Goal: Transaction & Acquisition: Purchase product/service

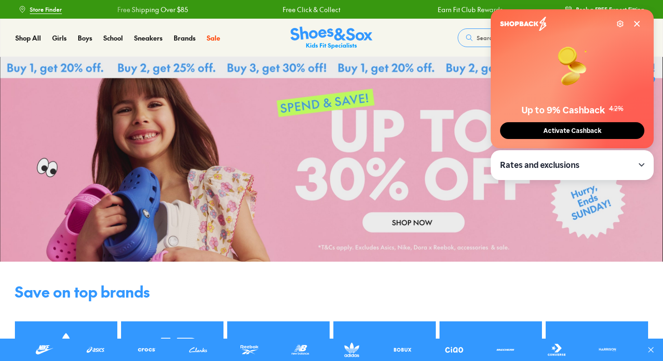
click at [529, 129] on button "Activate Cashback" at bounding box center [572, 130] width 144 height 17
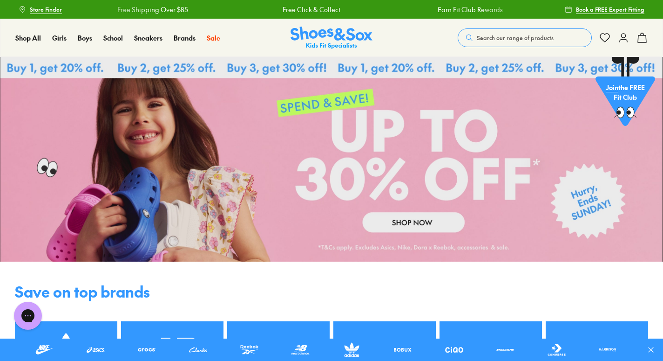
click at [635, 24] on div "Shop All Shop All Shop All Up to 30% off New Arrivals Online Only Best Sellers …" at bounding box center [331, 38] width 663 height 38
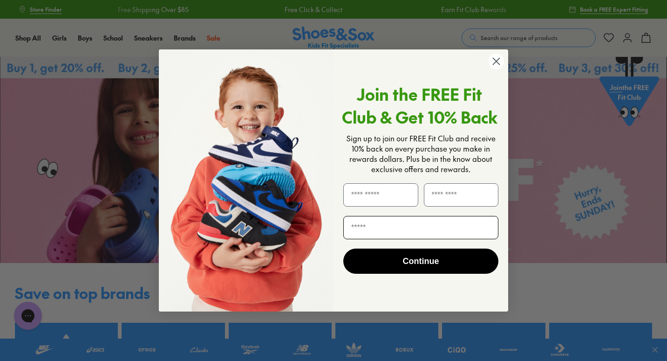
click at [414, 224] on input "Email" at bounding box center [420, 227] width 155 height 23
type input "**********"
type input "*****"
type input "********"
click at [396, 263] on button "Continue" at bounding box center [420, 260] width 155 height 25
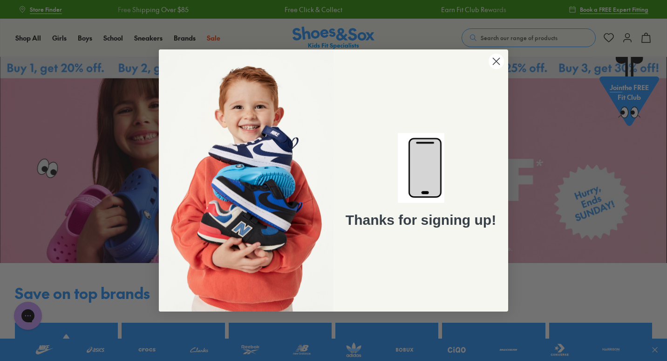
click at [495, 62] on circle "Close dialog" at bounding box center [496, 61] width 15 height 15
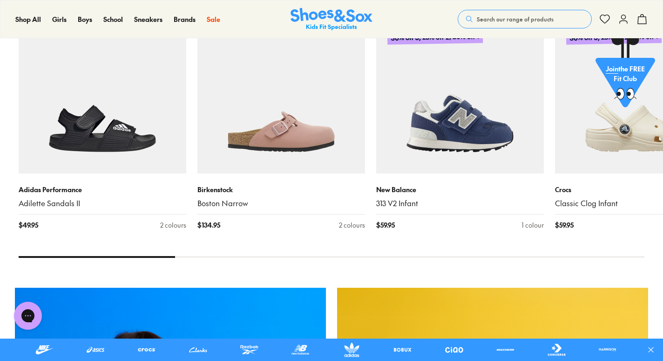
scroll to position [453, 0]
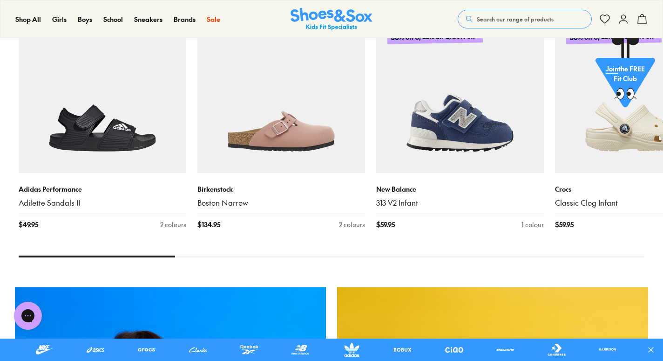
click at [624, 17] on icon at bounding box center [623, 19] width 11 height 11
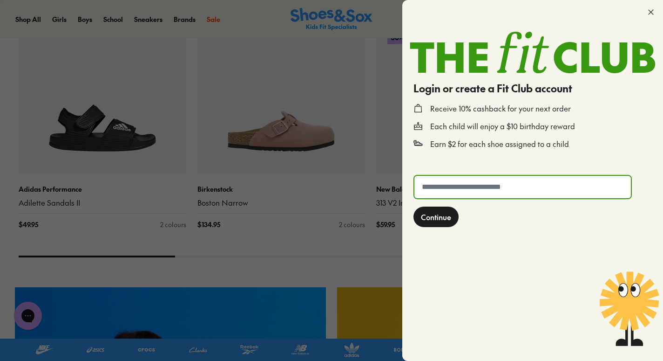
click at [509, 186] on input "text" at bounding box center [523, 187] width 217 height 22
type input "**********"
click at [451, 221] on span "Continue" at bounding box center [436, 216] width 30 height 11
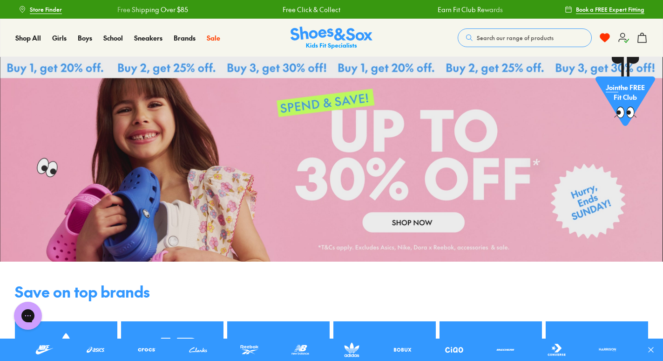
click at [625, 298] on h4 "Save on top brands" at bounding box center [331, 291] width 663 height 22
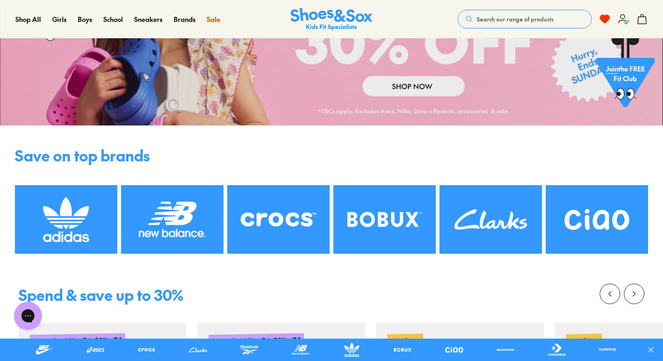
scroll to position [136, 0]
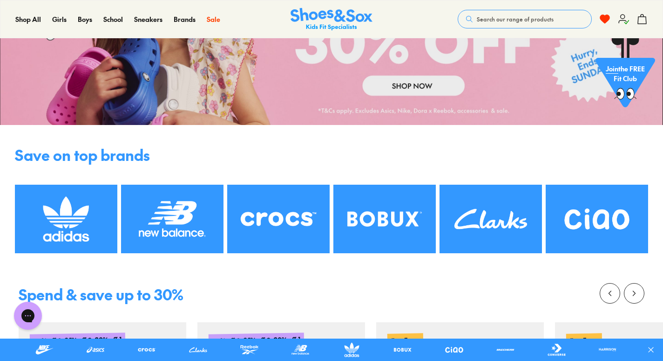
click at [301, 200] on img at bounding box center [278, 218] width 102 height 68
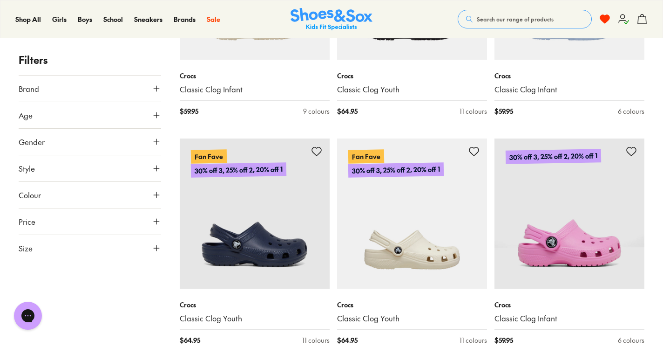
scroll to position [2137, 0]
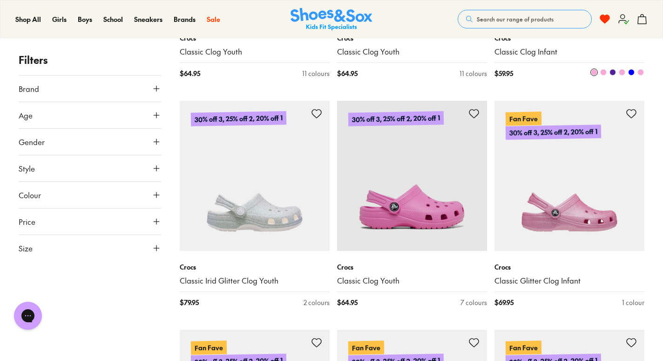
scroll to position [2403, 0]
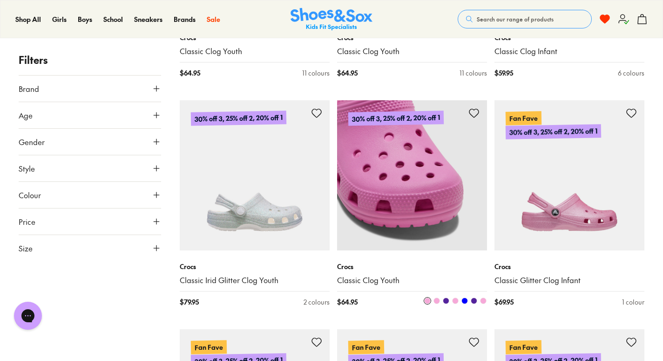
click at [436, 197] on img at bounding box center [412, 175] width 150 height 150
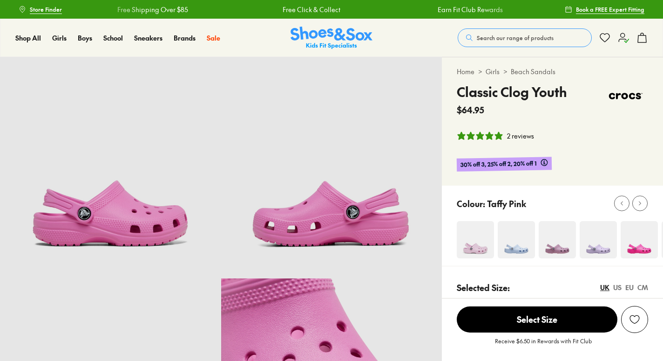
select select "*"
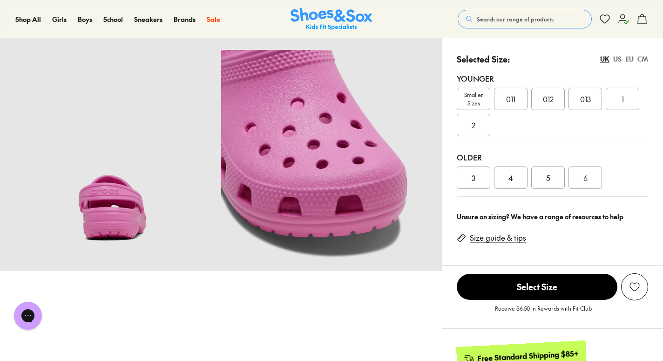
scroll to position [229, 0]
click at [514, 180] on div "4" at bounding box center [511, 177] width 34 height 22
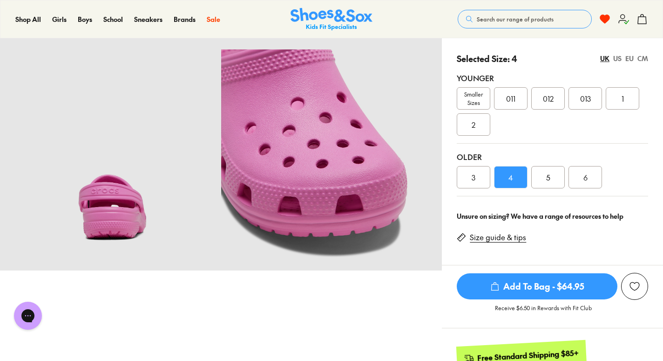
click at [538, 283] on span "Add To Bag - $64.95" at bounding box center [537, 286] width 161 height 26
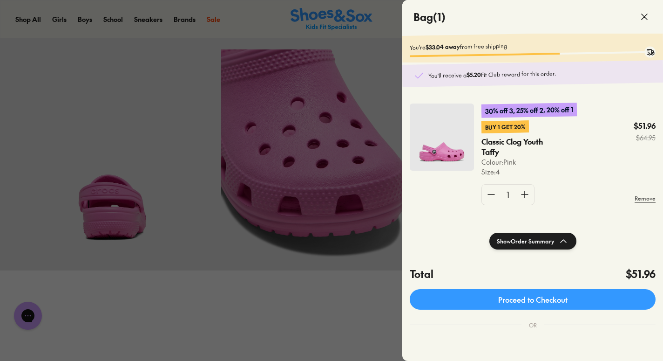
click at [384, 17] on div at bounding box center [331, 180] width 663 height 361
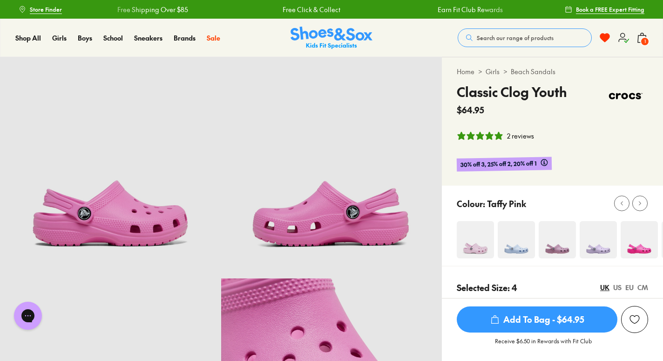
scroll to position [37, 0]
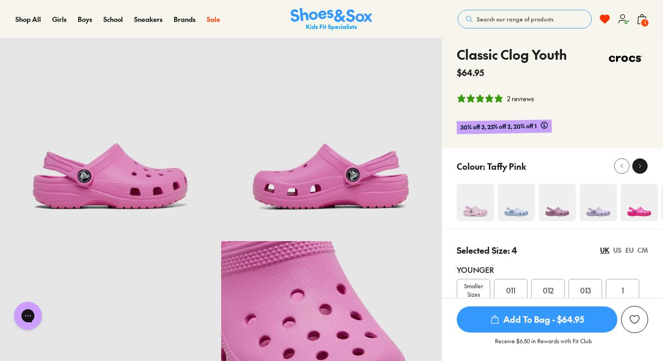
click at [643, 164] on icon at bounding box center [640, 166] width 7 height 7
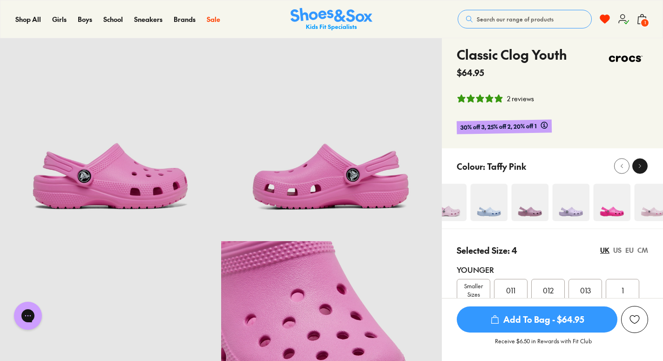
click at [643, 164] on icon at bounding box center [640, 166] width 7 height 7
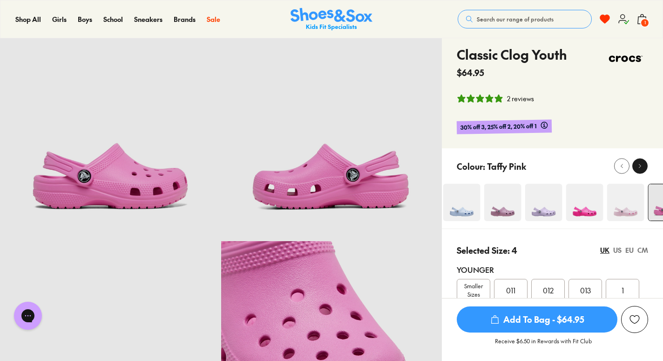
click at [643, 164] on icon at bounding box center [640, 166] width 7 height 7
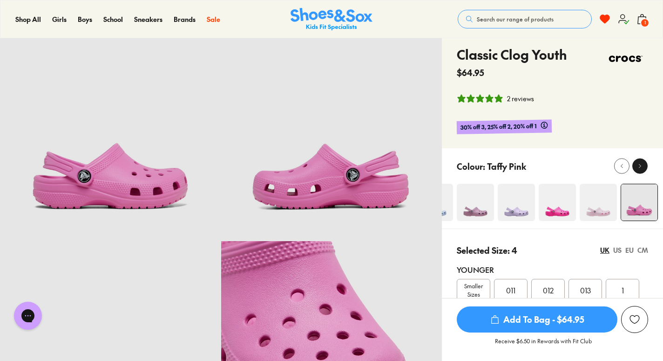
click at [643, 164] on icon at bounding box center [640, 166] width 7 height 7
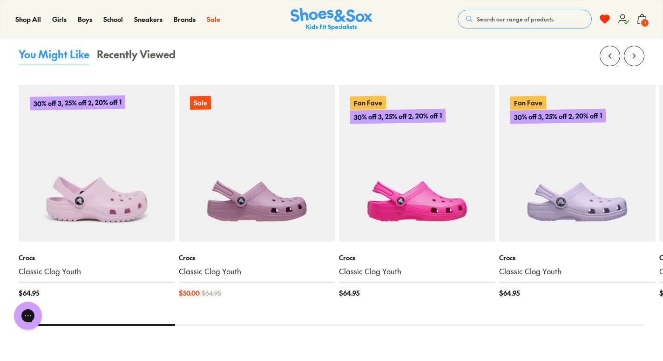
scroll to position [981, 0]
click at [199, 325] on div at bounding box center [332, 325] width 626 height 2
drag, startPoint x: 169, startPoint y: 323, endPoint x: 265, endPoint y: 321, distance: 96.9
click at [265, 321] on x-flickity "30% off 3, 25% off 2, 20% off 1 Crocs Classic Clog Youth $ 64.95 Sale Crocs Cla…" at bounding box center [332, 186] width 626 height 280
click at [636, 60] on icon at bounding box center [634, 56] width 9 height 9
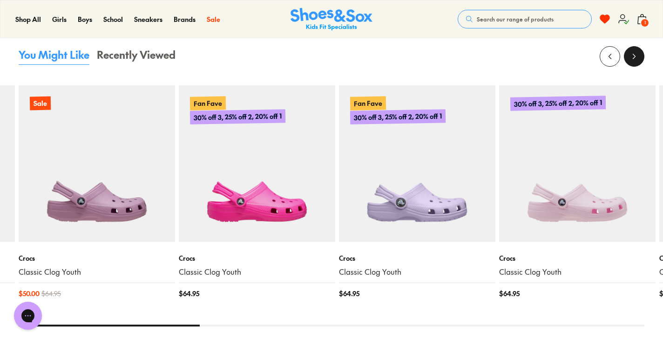
click at [636, 60] on icon at bounding box center [634, 56] width 9 height 9
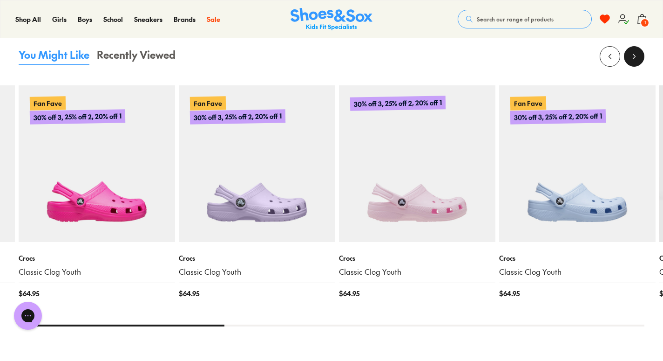
click at [636, 60] on icon at bounding box center [634, 56] width 9 height 9
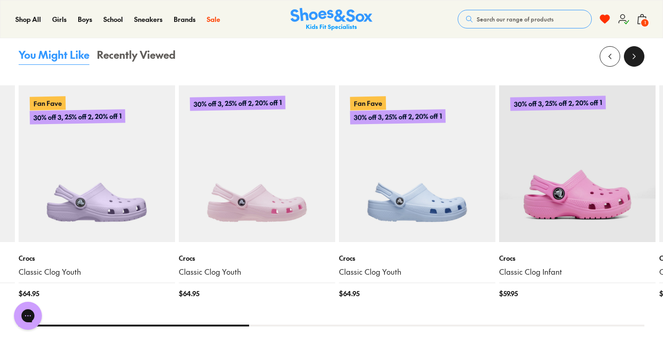
click at [636, 60] on icon at bounding box center [634, 56] width 9 height 9
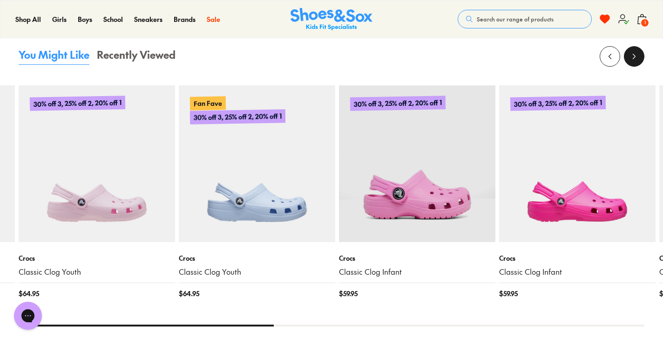
click at [636, 60] on icon at bounding box center [634, 56] width 9 height 9
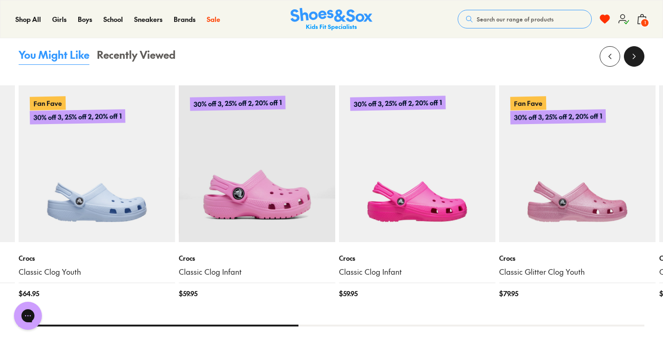
click at [636, 60] on icon at bounding box center [634, 56] width 9 height 9
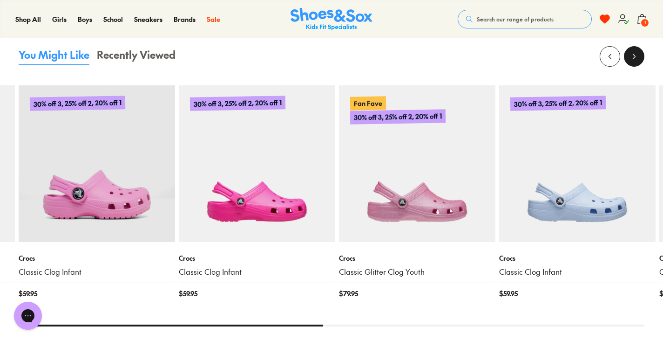
click at [636, 60] on icon at bounding box center [634, 56] width 9 height 9
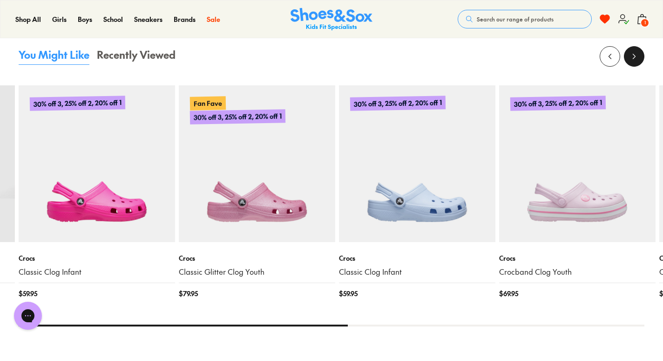
click at [636, 60] on icon at bounding box center [634, 56] width 9 height 9
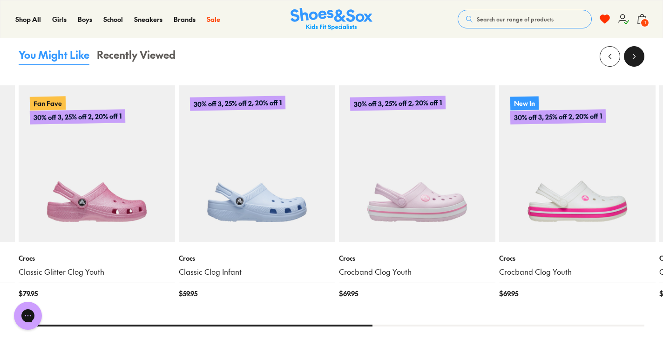
click at [636, 60] on icon at bounding box center [634, 56] width 9 height 9
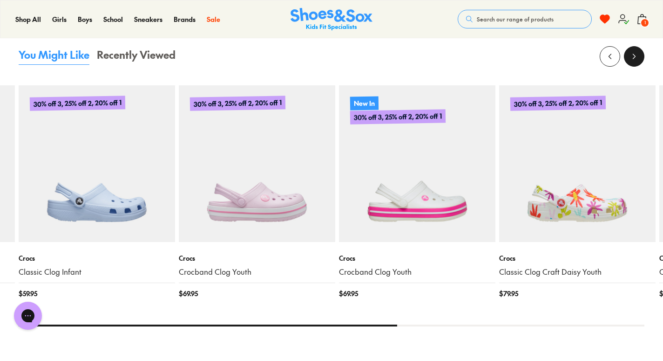
click at [636, 60] on icon at bounding box center [634, 56] width 9 height 9
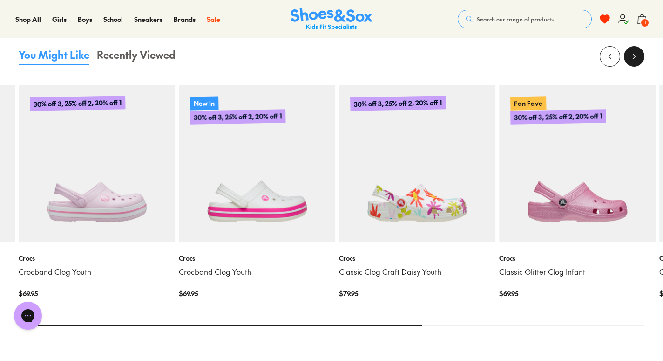
click at [636, 60] on icon at bounding box center [634, 56] width 9 height 9
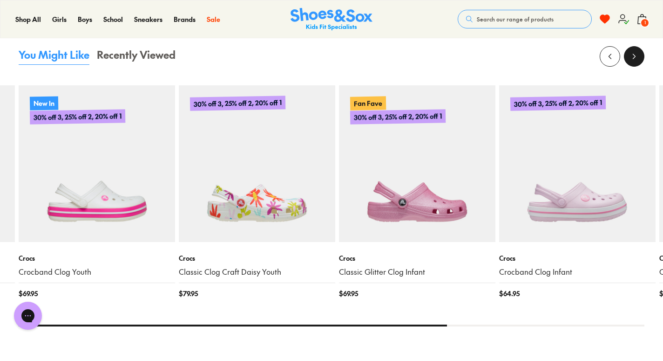
click at [636, 60] on icon at bounding box center [634, 56] width 9 height 9
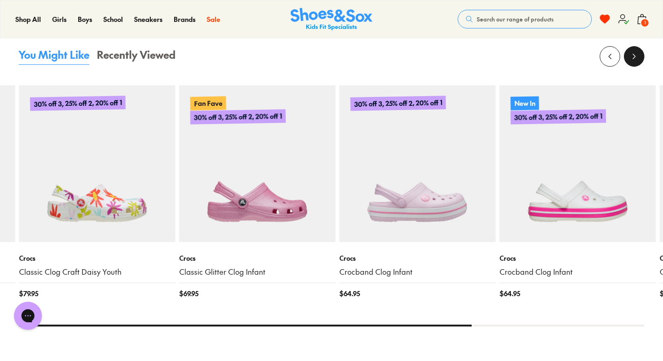
click at [636, 60] on icon at bounding box center [634, 56] width 9 height 9
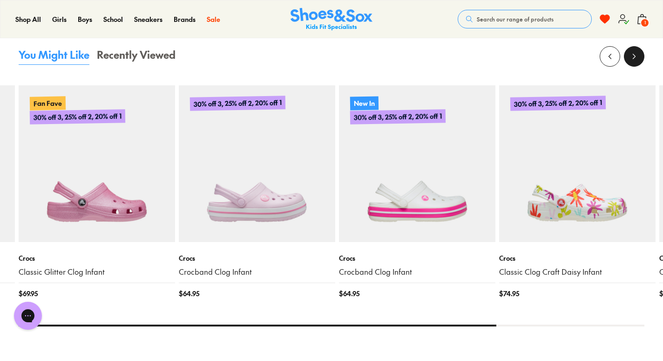
click at [636, 60] on icon at bounding box center [634, 56] width 9 height 9
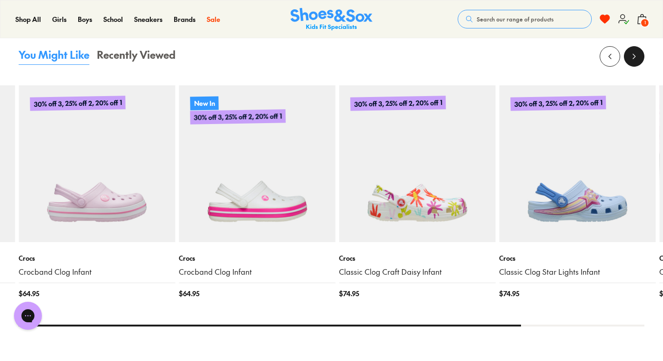
click at [636, 60] on icon at bounding box center [634, 56] width 9 height 9
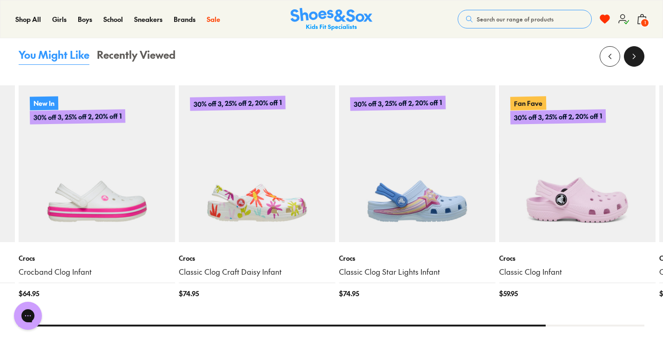
click at [636, 60] on icon at bounding box center [634, 56] width 9 height 9
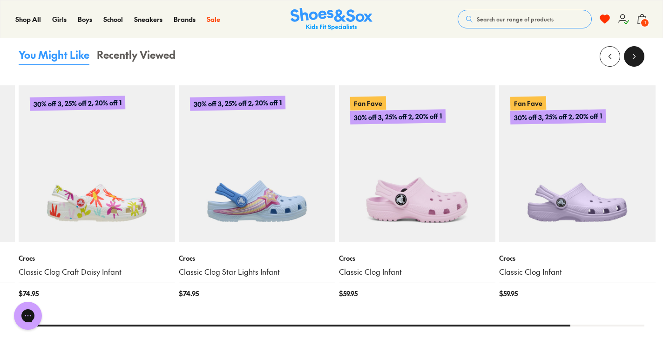
click at [636, 60] on icon at bounding box center [634, 56] width 9 height 9
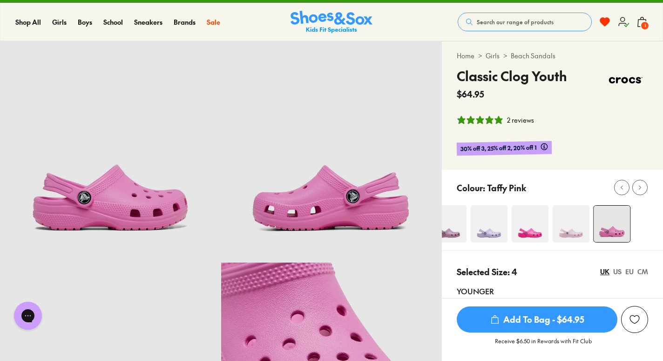
scroll to position [0, 0]
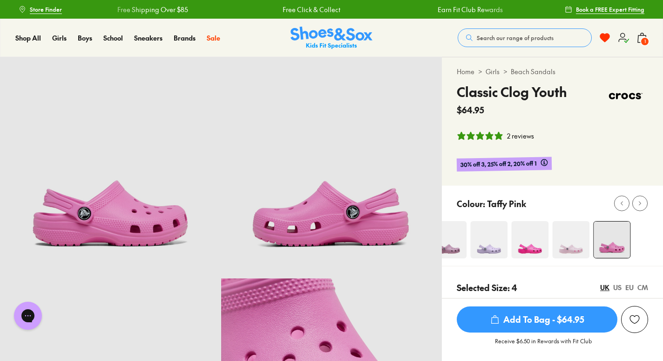
click at [531, 68] on link "Beach Sandals" at bounding box center [533, 72] width 45 height 10
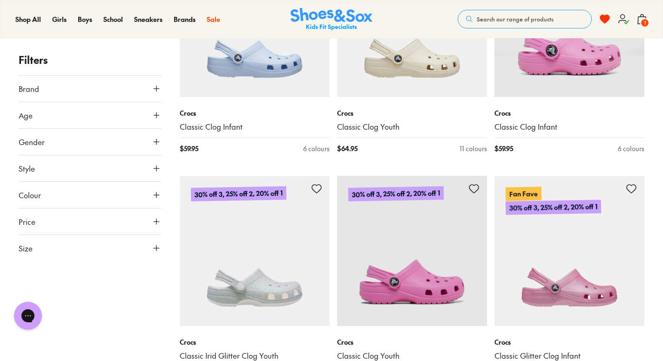
scroll to position [2986, 0]
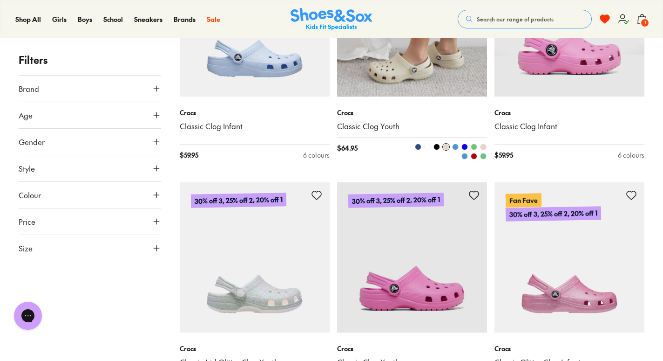
click at [435, 147] on span at bounding box center [437, 146] width 7 height 7
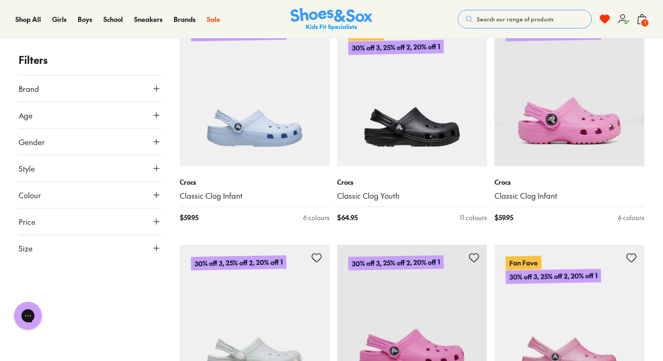
scroll to position [2915, 0]
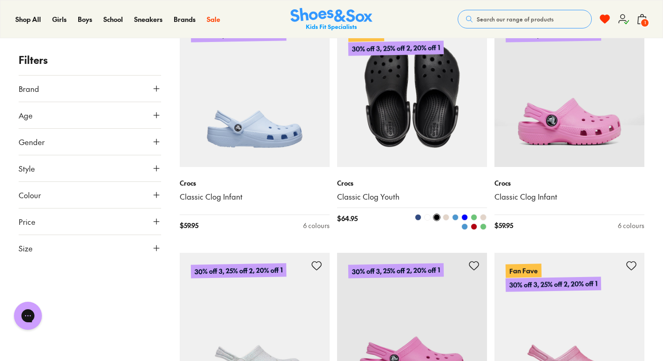
click at [445, 125] on img at bounding box center [412, 92] width 150 height 150
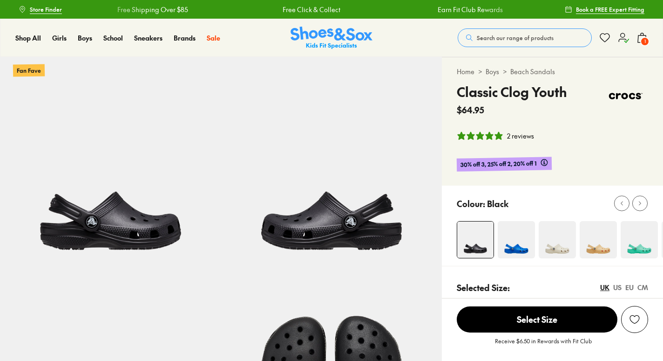
select select "*"
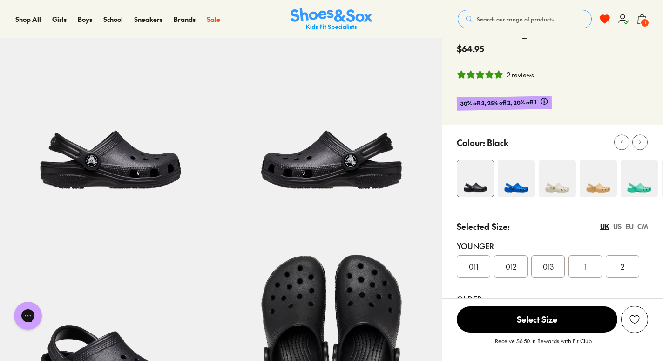
scroll to position [66, 0]
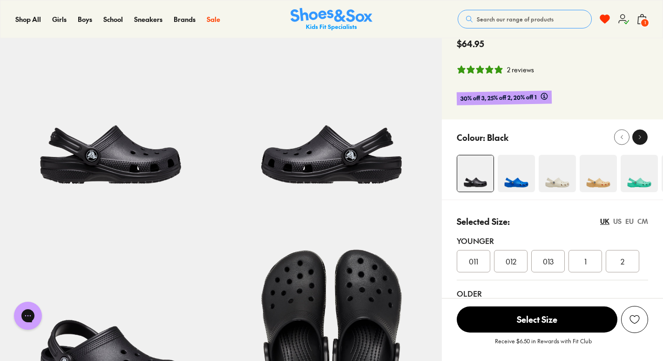
click at [641, 136] on icon at bounding box center [640, 137] width 7 height 7
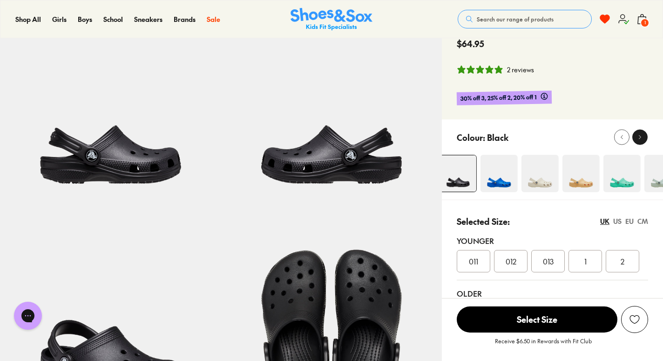
click at [641, 136] on icon at bounding box center [640, 137] width 7 height 7
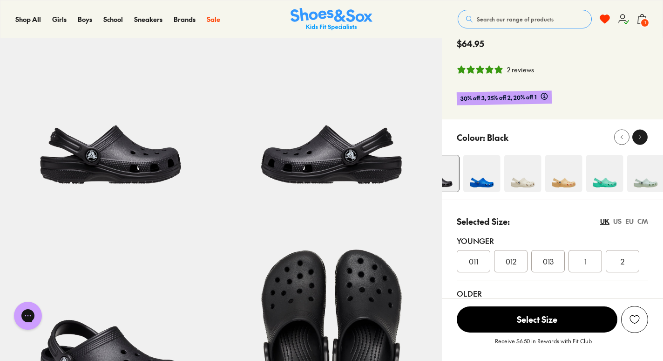
click at [641, 136] on icon at bounding box center [640, 137] width 7 height 7
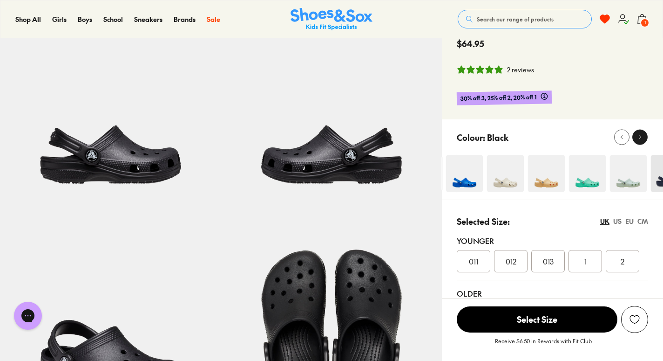
click at [641, 136] on icon at bounding box center [640, 137] width 7 height 7
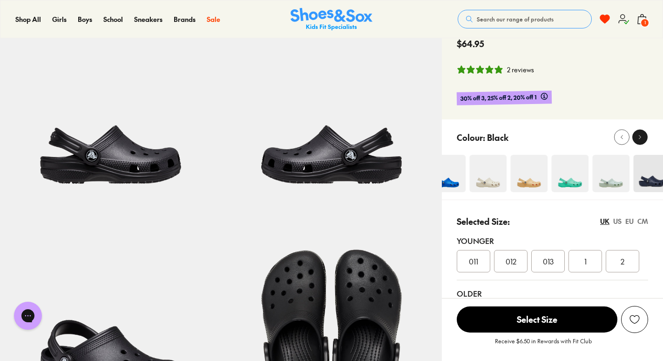
click at [641, 136] on icon at bounding box center [640, 137] width 7 height 7
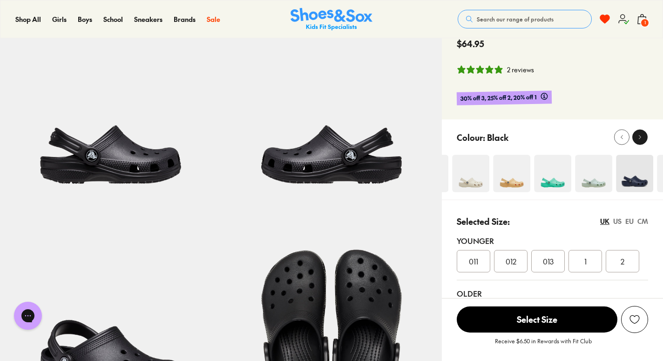
click at [641, 136] on icon at bounding box center [640, 137] width 7 height 7
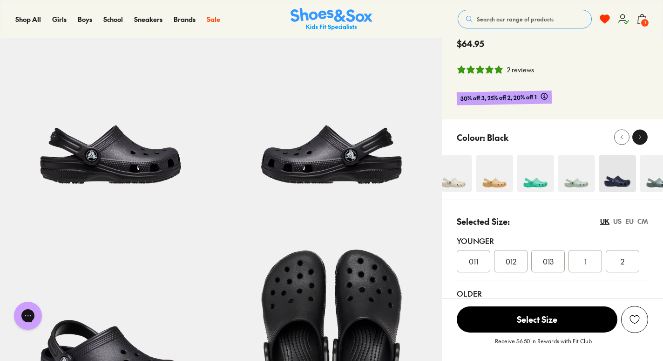
click at [641, 136] on icon at bounding box center [640, 137] width 7 height 7
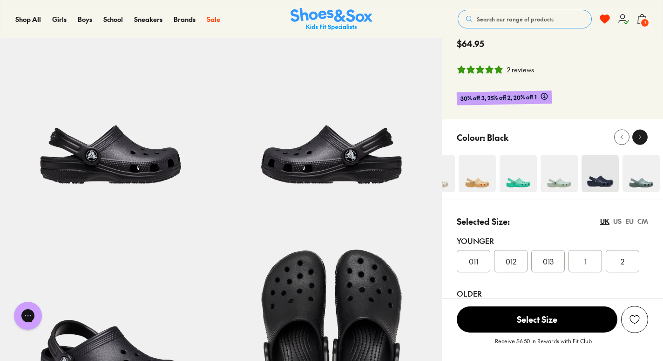
click at [641, 136] on icon at bounding box center [640, 137] width 7 height 7
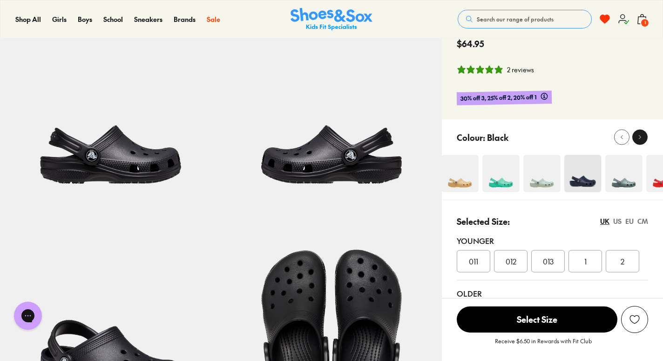
click at [641, 136] on icon at bounding box center [640, 137] width 7 height 7
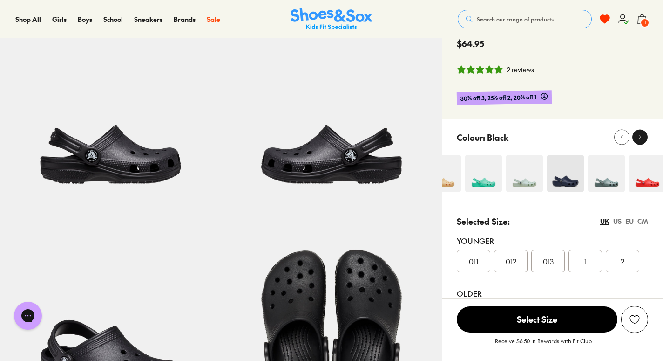
click at [641, 136] on icon at bounding box center [640, 137] width 7 height 7
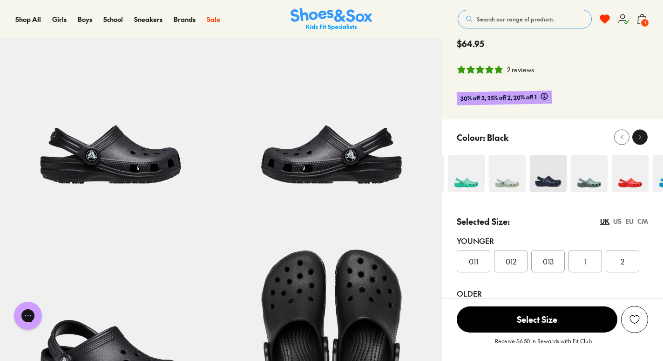
click at [641, 136] on icon at bounding box center [640, 137] width 7 height 7
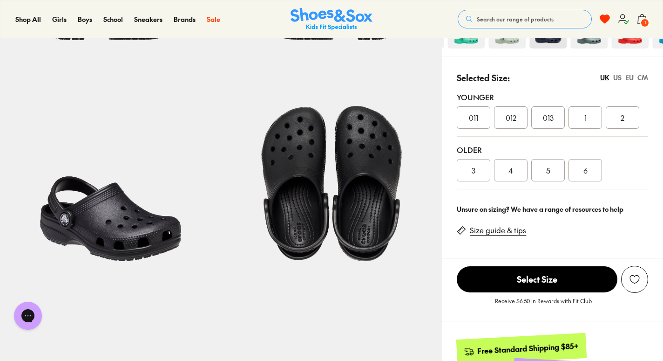
scroll to position [210, 0]
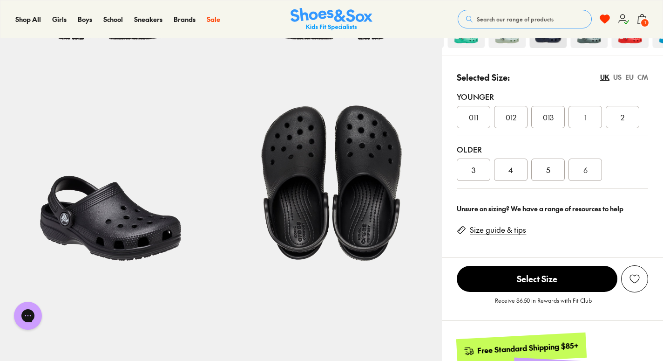
click at [519, 174] on div "4" at bounding box center [511, 169] width 34 height 22
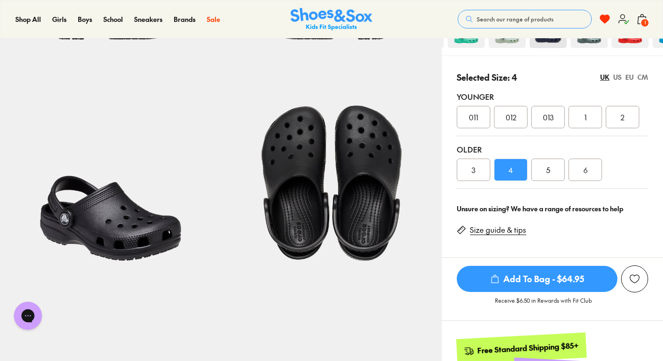
click at [544, 274] on span "Add To Bag - $64.95" at bounding box center [537, 278] width 161 height 26
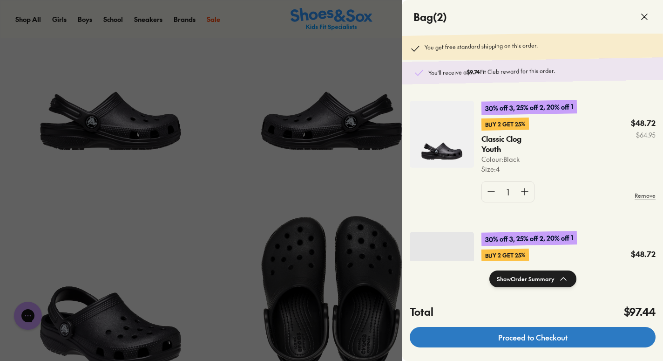
click at [552, 332] on link "Proceed to Checkout" at bounding box center [533, 337] width 246 height 20
